Goal: Task Accomplishment & Management: Complete application form

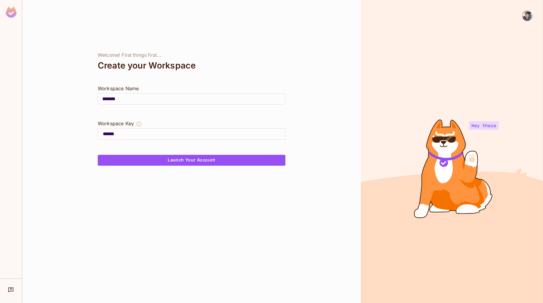
click at [186, 134] on input "******" at bounding box center [194, 134] width 182 height 10
type input "*******"
drag, startPoint x: 147, startPoint y: 101, endPoint x: 90, endPoint y: 101, distance: 57.6
click at [90, 101] on div "Welcome! First things first... Create your Workspace Workspace Name ******* ​ W…" at bounding box center [191, 151] width 338 height 303
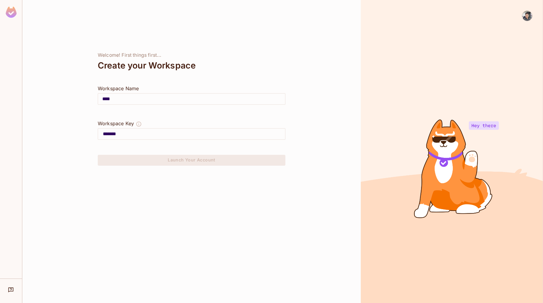
type input "**"
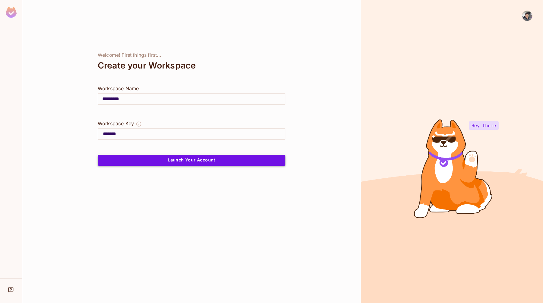
type input "*********"
click at [120, 159] on button "Launch Your Account" at bounding box center [192, 160] width 188 height 11
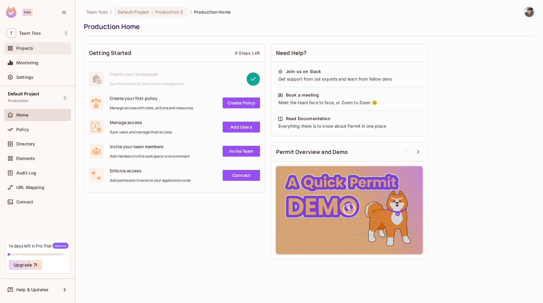
click at [43, 52] on div "Projects" at bounding box center [38, 48] width 62 height 7
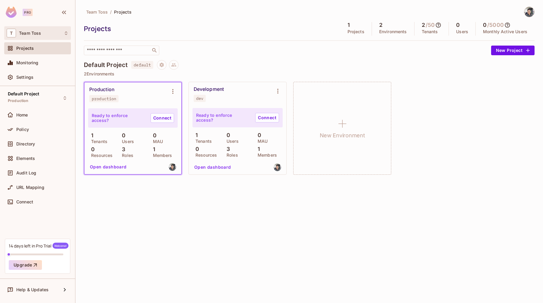
click at [54, 34] on div "T Team Toss" at bounding box center [38, 33] width 62 height 9
click at [147, 23] on div at bounding box center [271, 151] width 543 height 303
click at [37, 131] on div "Policy" at bounding box center [42, 129] width 52 height 5
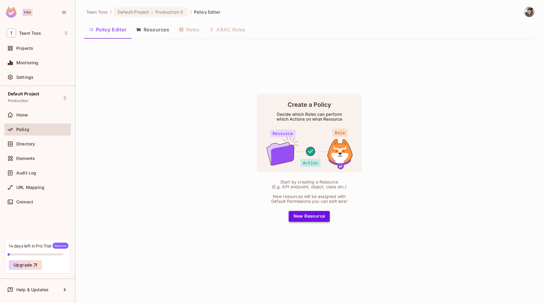
click at [322, 216] on button "New Resource" at bounding box center [309, 216] width 41 height 11
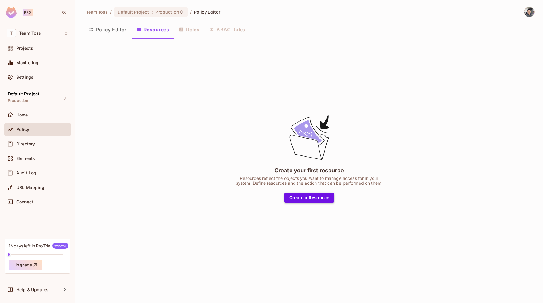
click at [312, 200] on button "Create a Resource" at bounding box center [309, 198] width 50 height 10
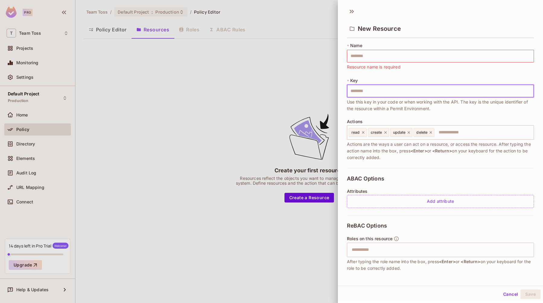
click at [385, 94] on input "text" at bounding box center [440, 91] width 187 height 13
click at [392, 112] on div "* Name ​ Resource name is required * Key ​ Use this key in your code or when wo…" at bounding box center [440, 105] width 187 height 125
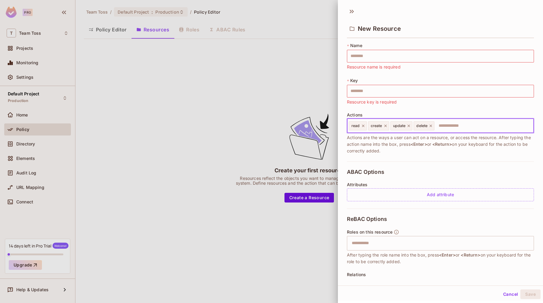
click at [455, 129] on input "text" at bounding box center [483, 126] width 96 height 12
click at [394, 243] on input "text" at bounding box center [439, 243] width 183 height 12
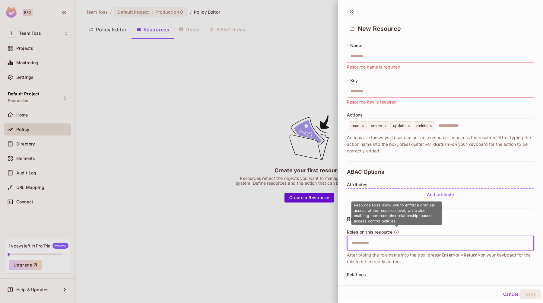
click at [415, 224] on div "ReBAC Options Roles on this resource ​ After typing the role name into the box,…" at bounding box center [440, 265] width 187 height 114
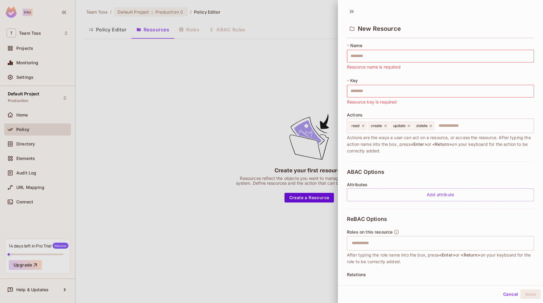
scroll to position [46, 0]
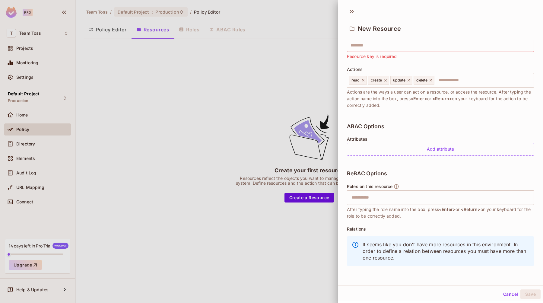
click at [412, 239] on div "It seems like you don't have more resources in this environment. In order to de…" at bounding box center [440, 251] width 187 height 30
click at [265, 237] on div at bounding box center [271, 151] width 543 height 303
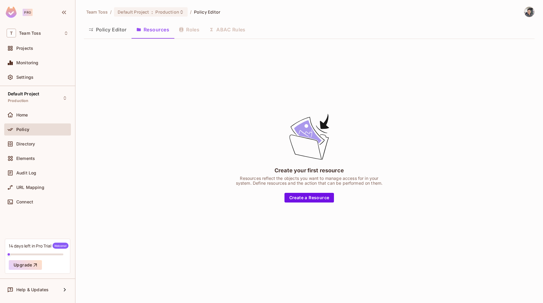
click at [35, 150] on div "Directory" at bounding box center [37, 145] width 67 height 14
click at [35, 146] on div "Directory" at bounding box center [38, 143] width 62 height 7
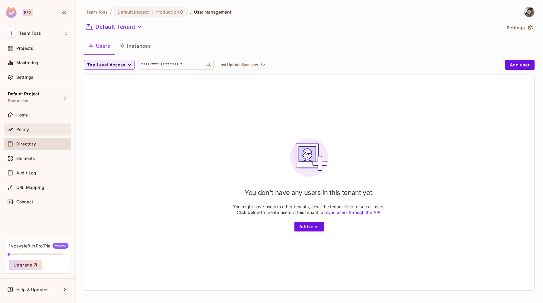
click at [47, 134] on div "Policy" at bounding box center [37, 129] width 67 height 12
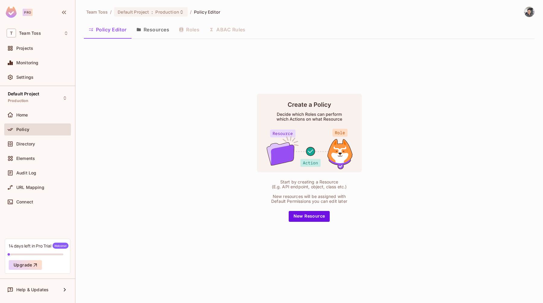
click at [170, 6] on div "Team Toss / Default Project : Production / Policy Editor Policy Editor Resource…" at bounding box center [308, 151] width 467 height 303
click at [170, 15] on div "Default Project : Production" at bounding box center [150, 11] width 73 height 9
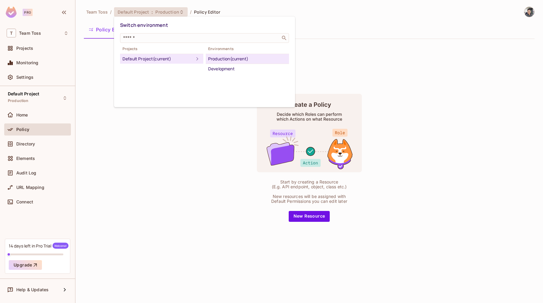
click at [194, 148] on div at bounding box center [271, 151] width 543 height 303
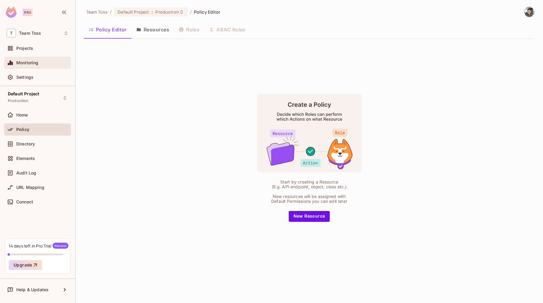
click at [42, 62] on div "Monitoring" at bounding box center [42, 62] width 52 height 5
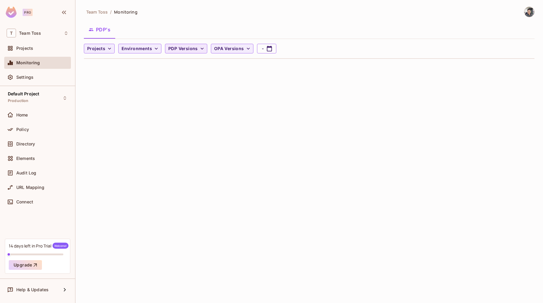
click at [192, 50] on span "PDP Versions" at bounding box center [183, 49] width 30 height 8
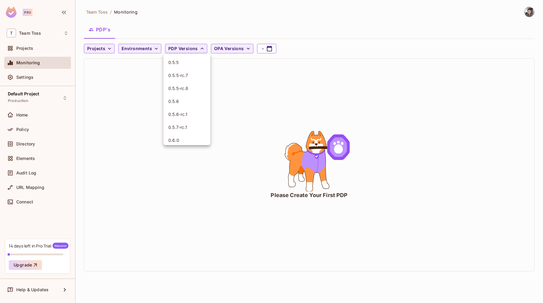
click at [249, 122] on div at bounding box center [271, 151] width 543 height 303
click at [237, 50] on span "OPA Versions" at bounding box center [229, 49] width 30 height 8
click at [240, 23] on div at bounding box center [271, 151] width 543 height 303
click at [237, 135] on div "Please Create Your First PDP" at bounding box center [309, 164] width 450 height 212
